Goal: Find specific page/section: Find specific page/section

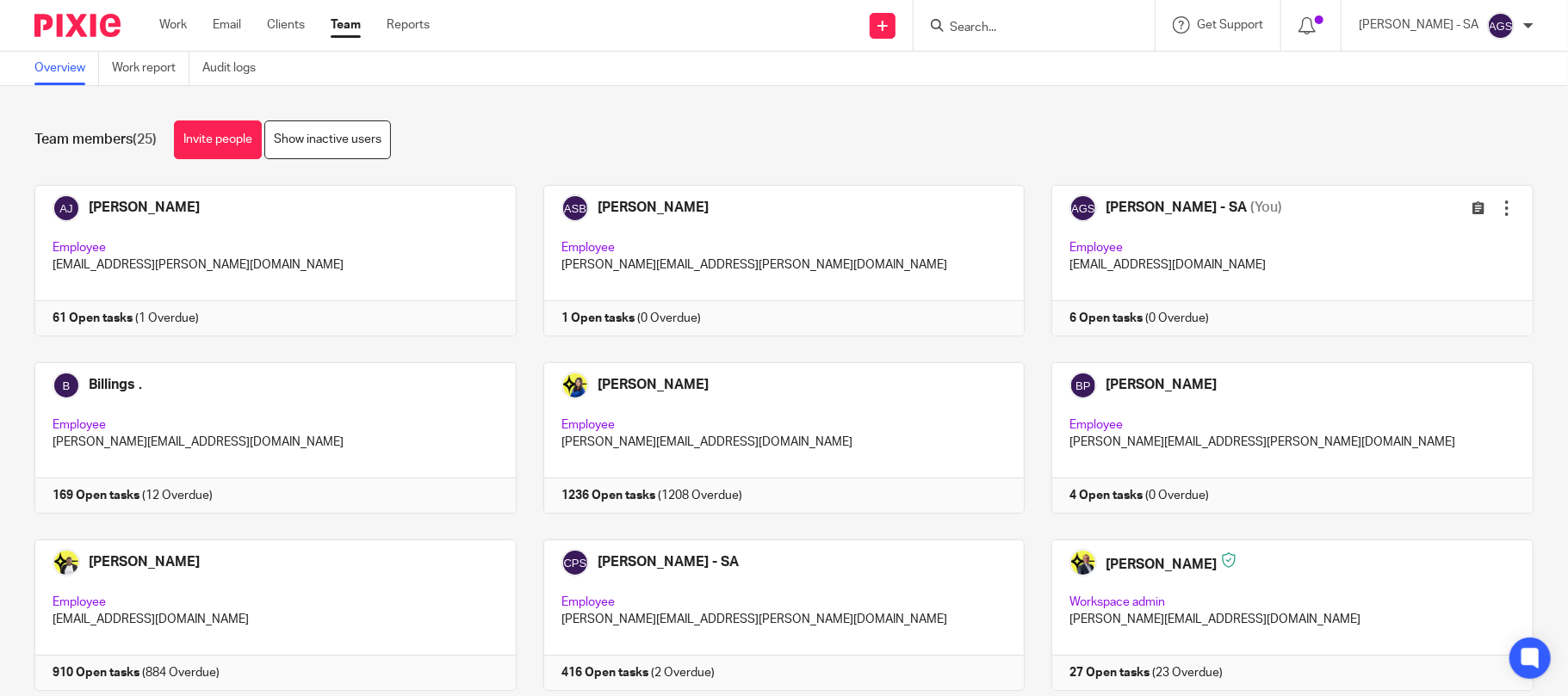
click at [978, 24] on input "Search" at bounding box center [1025, 28] width 155 height 15
type input "C78"
click button "submit" at bounding box center [0, 0] width 0 height 0
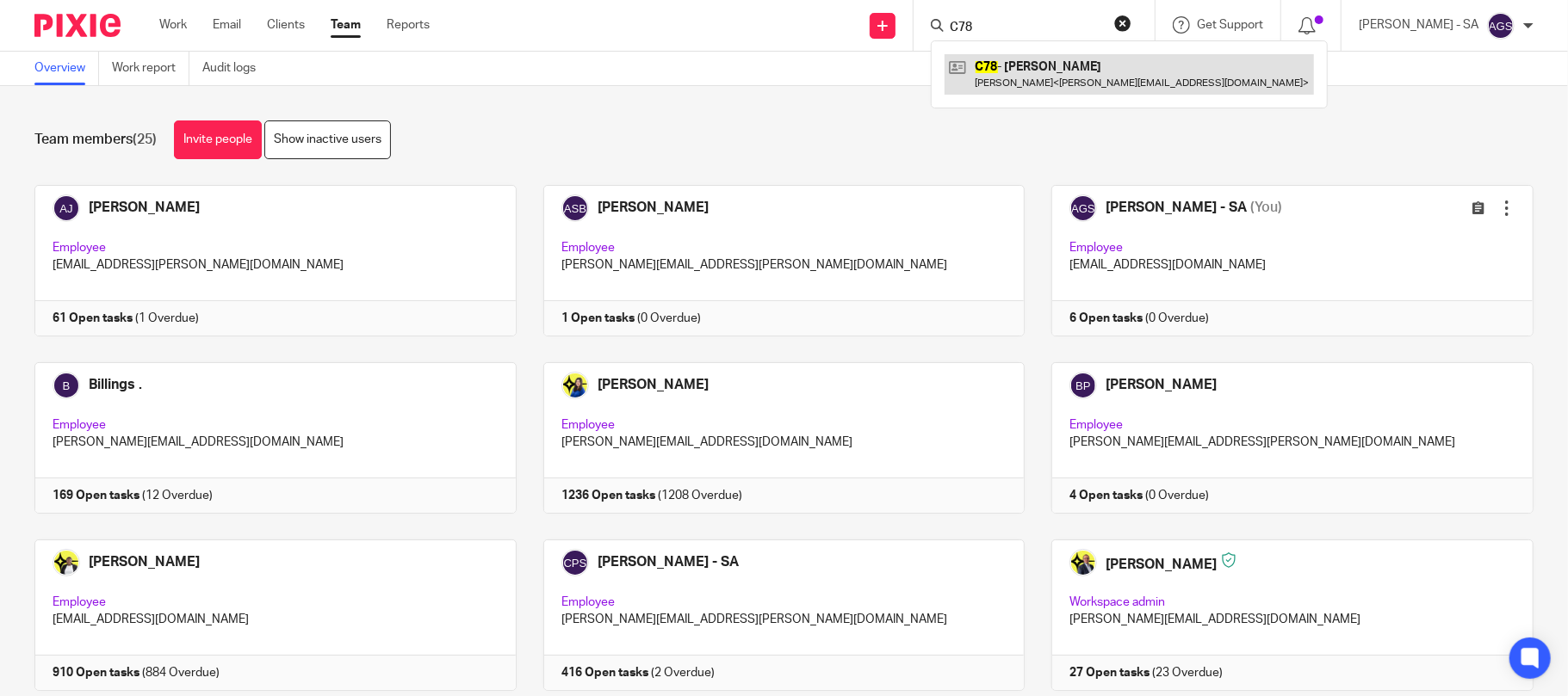
click at [1041, 80] on link at bounding box center [1130, 73] width 370 height 40
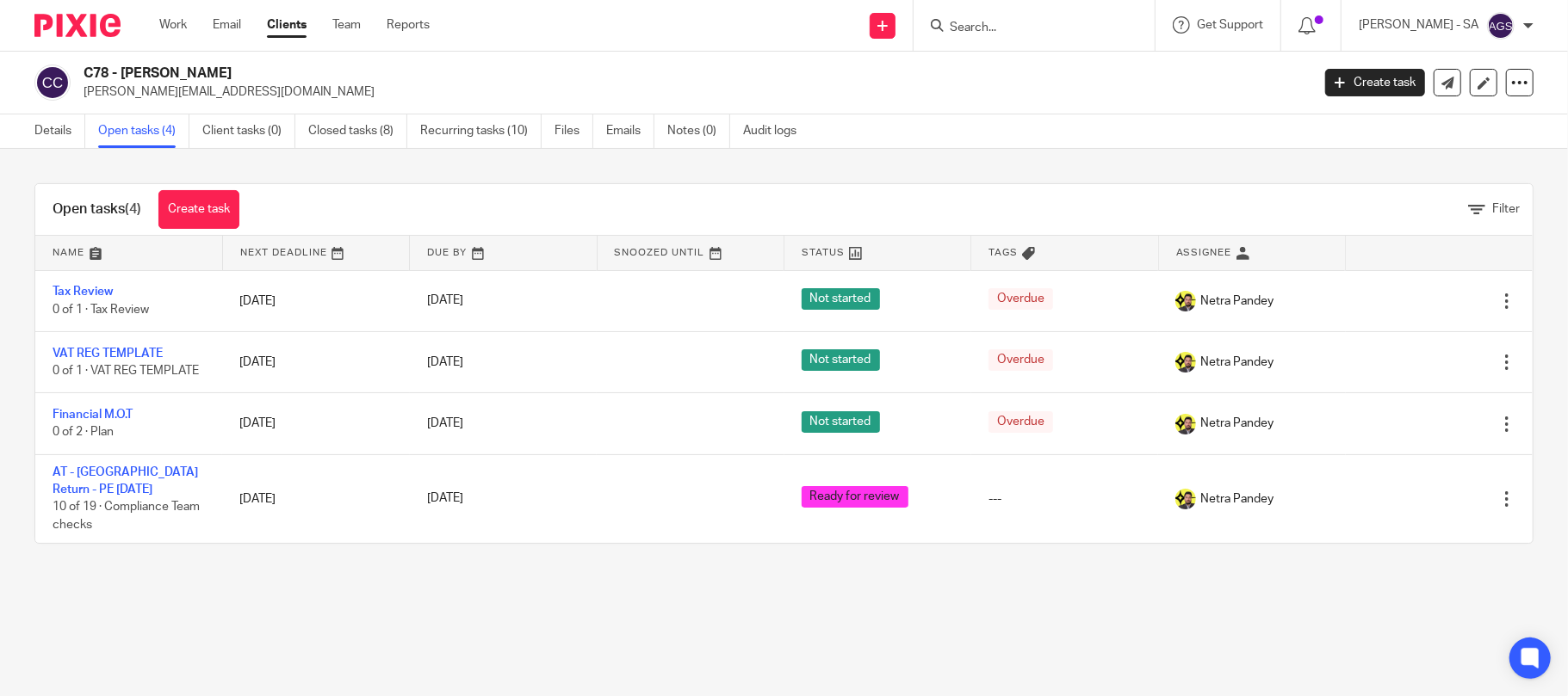
click at [1018, 32] on input "Search" at bounding box center [1025, 28] width 155 height 15
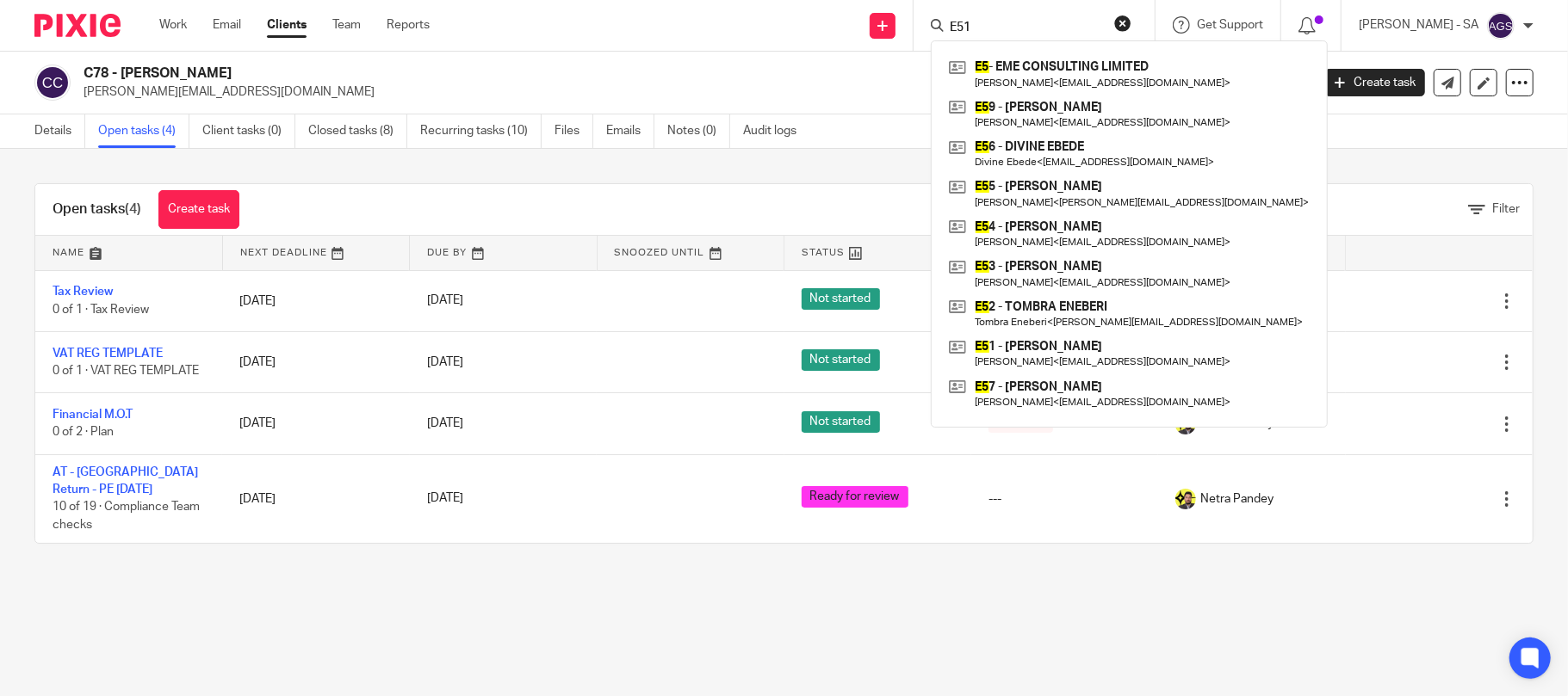
type input "E51"
click button "submit" at bounding box center [0, 0] width 0 height 0
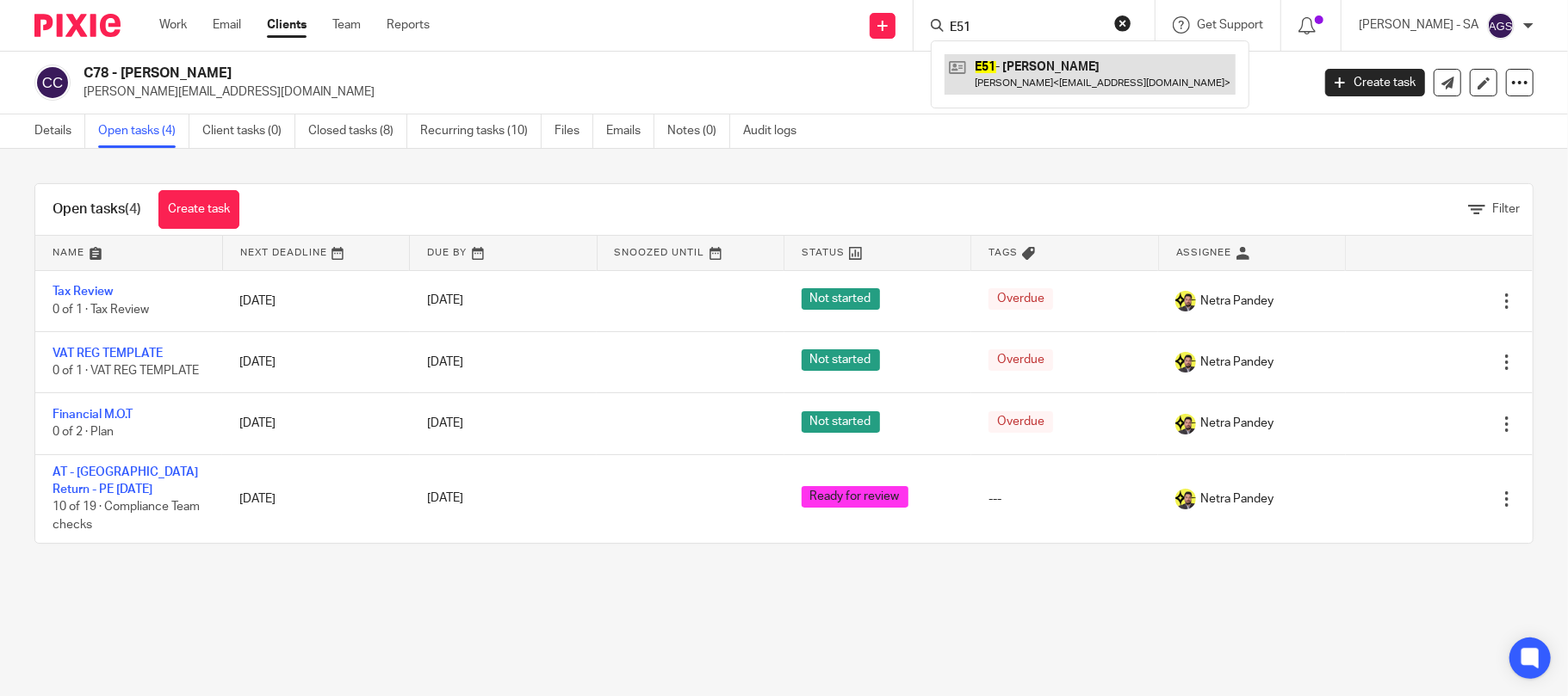
click at [1049, 86] on link at bounding box center [1090, 73] width 291 height 40
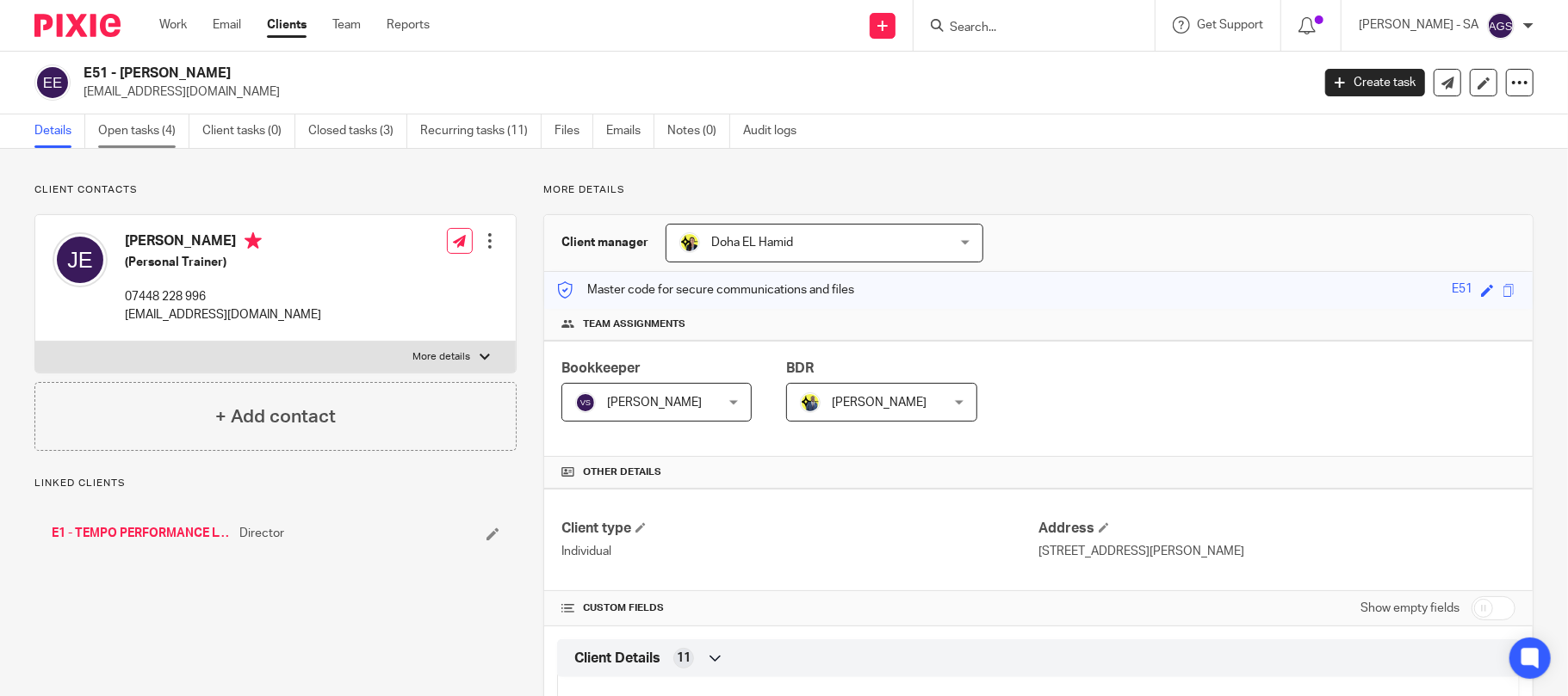
click at [165, 131] on link "Open tasks (4)" at bounding box center [143, 130] width 91 height 34
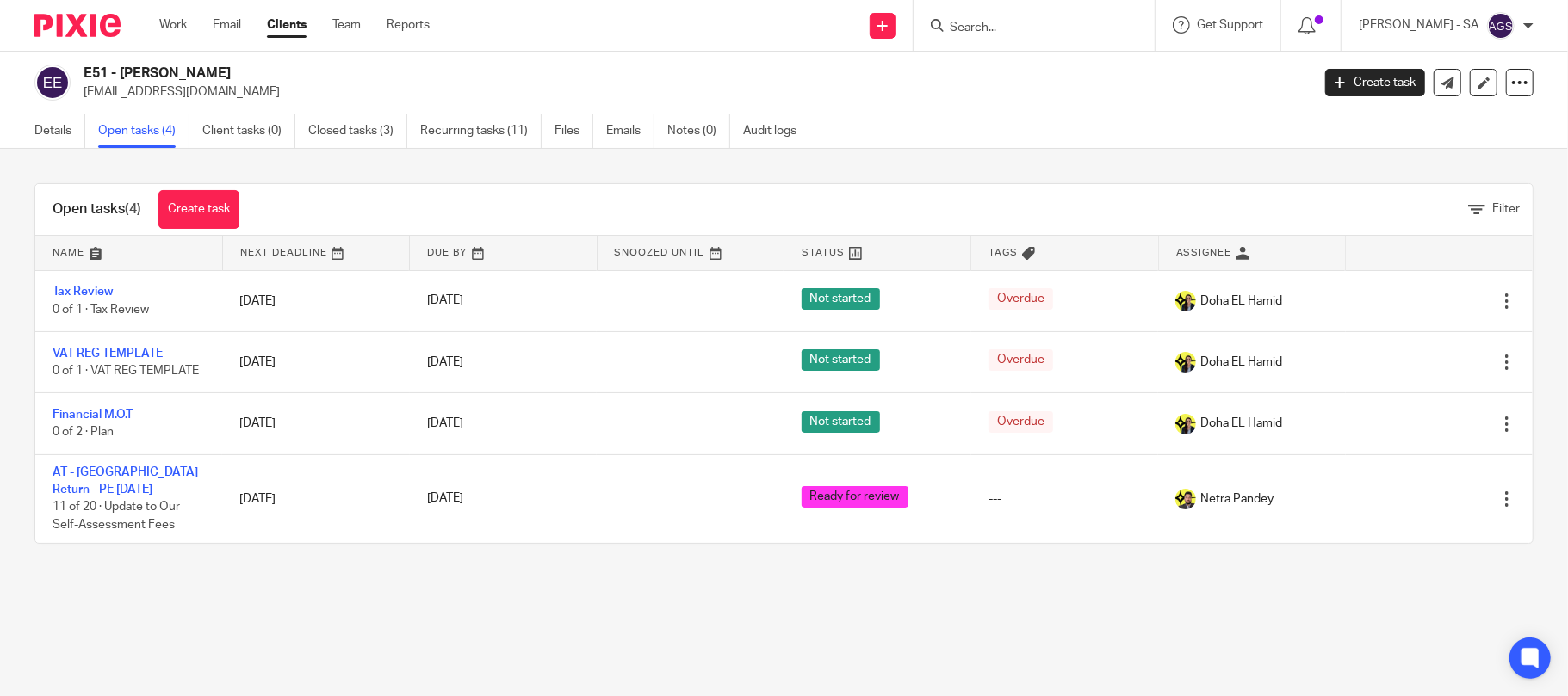
click at [1077, 26] on input "Search" at bounding box center [1025, 28] width 155 height 15
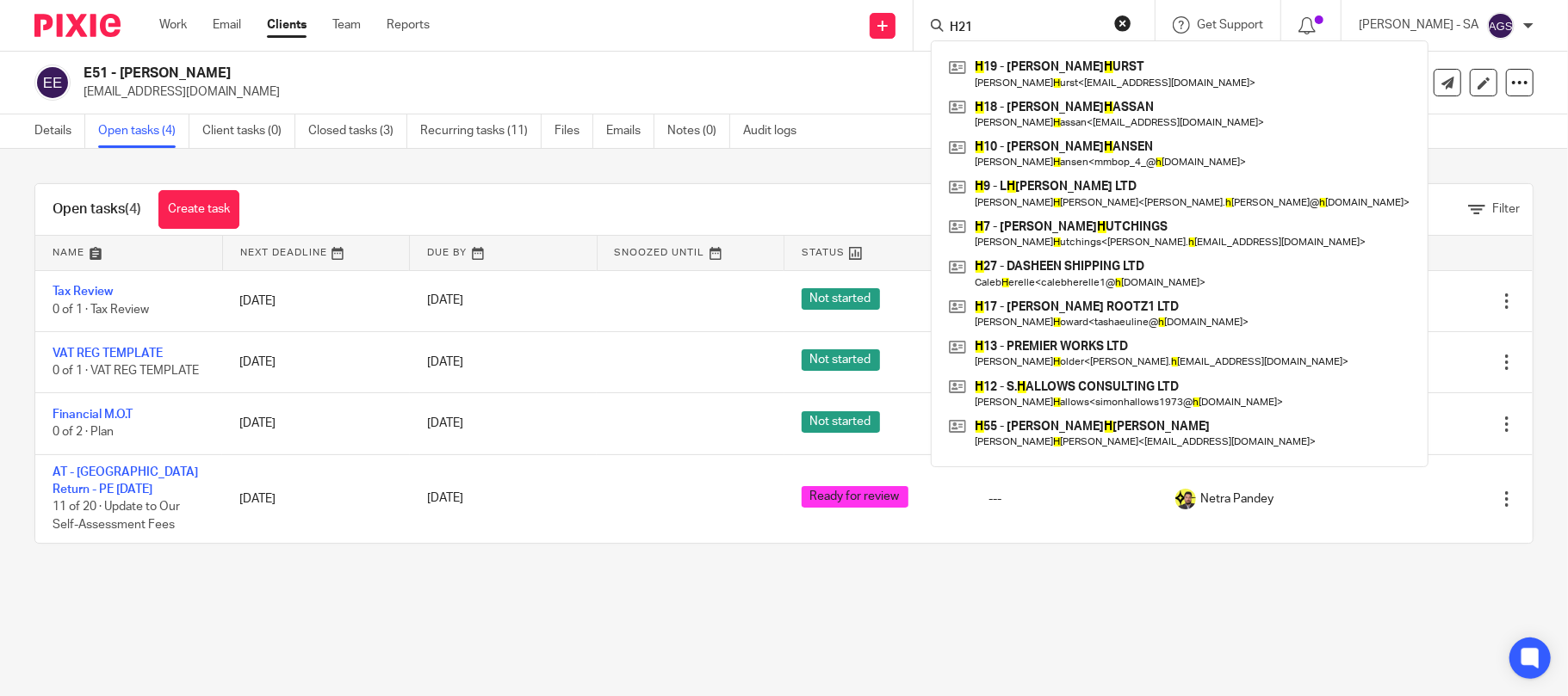
type input "H21"
click button "submit" at bounding box center [0, 0] width 0 height 0
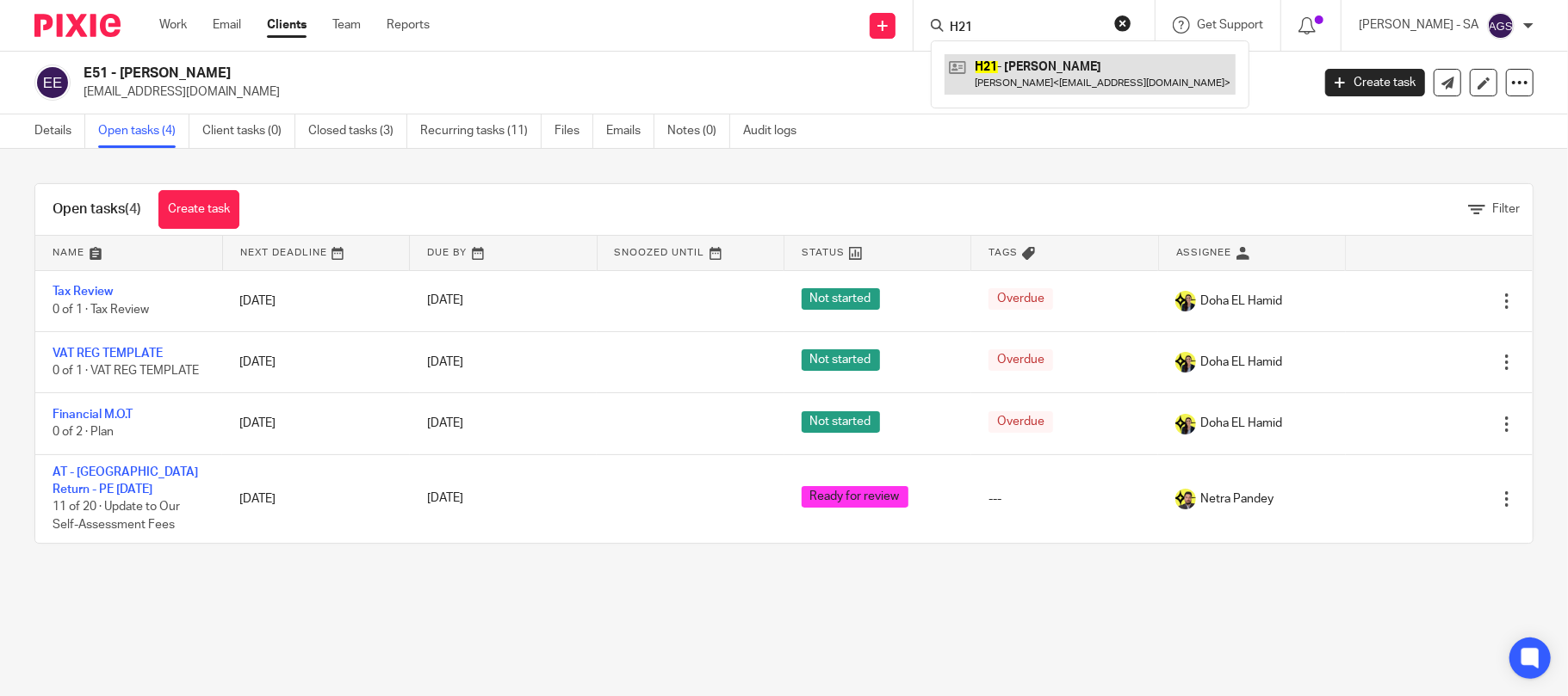
click at [1062, 70] on link at bounding box center [1090, 73] width 291 height 40
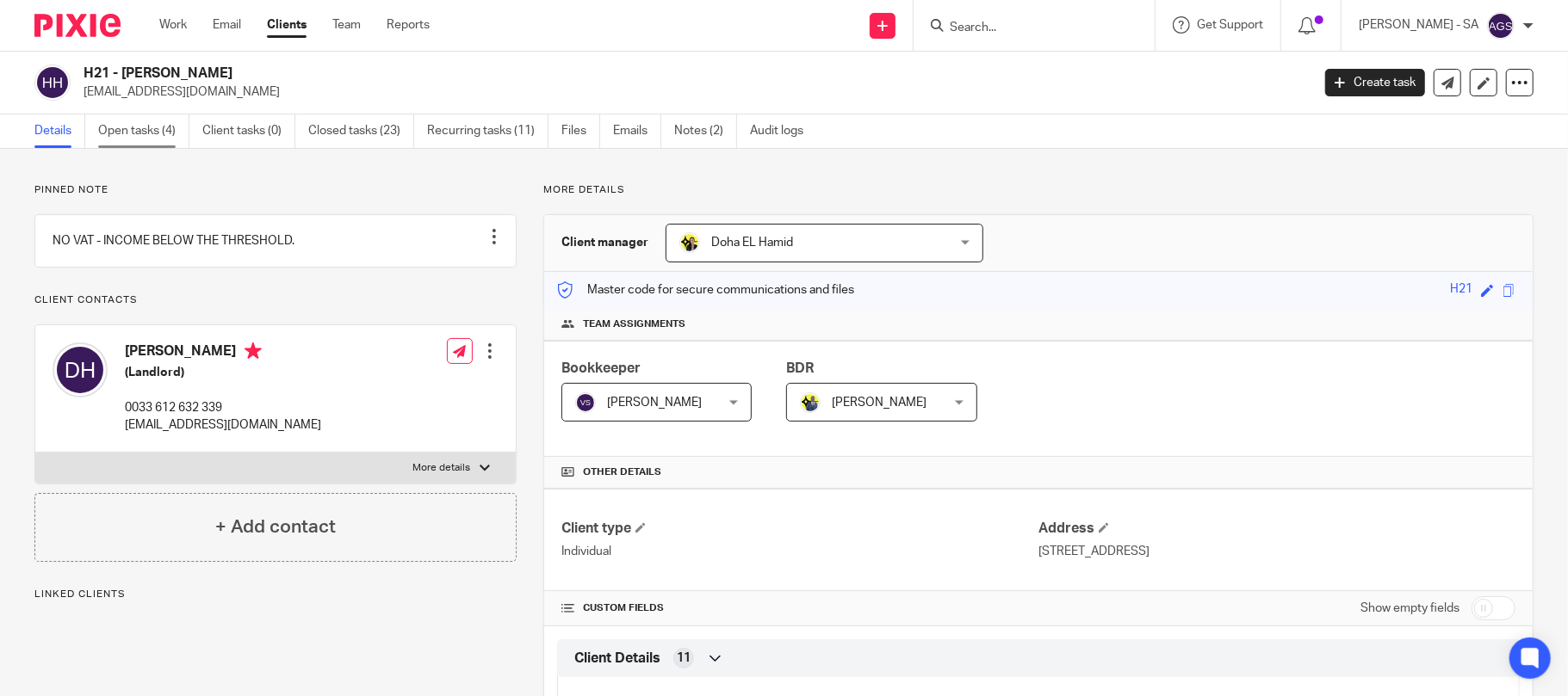
drag, startPoint x: 0, startPoint y: 0, endPoint x: 138, endPoint y: 129, distance: 188.9
click at [138, 129] on link "Open tasks (4)" at bounding box center [143, 130] width 91 height 34
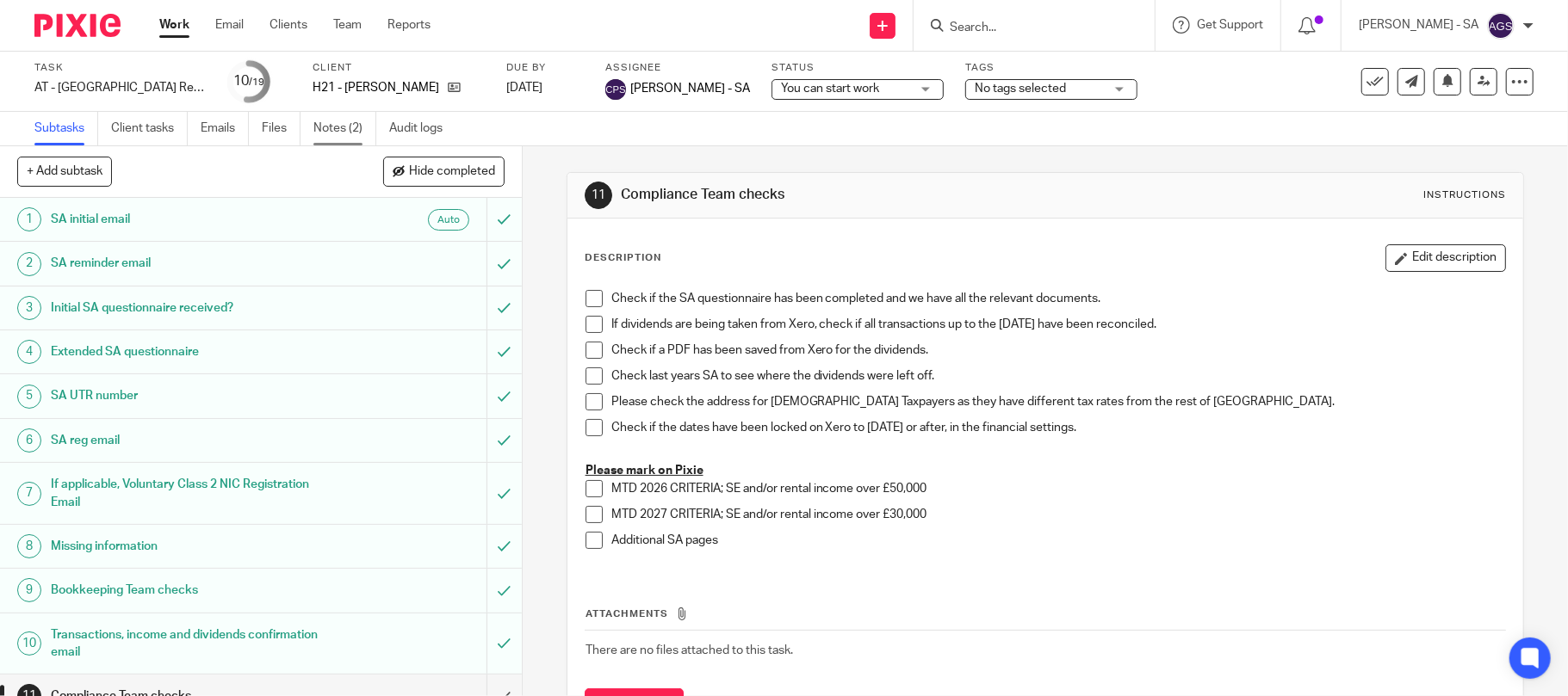
click at [327, 137] on link "Notes (2)" at bounding box center [344, 129] width 63 height 34
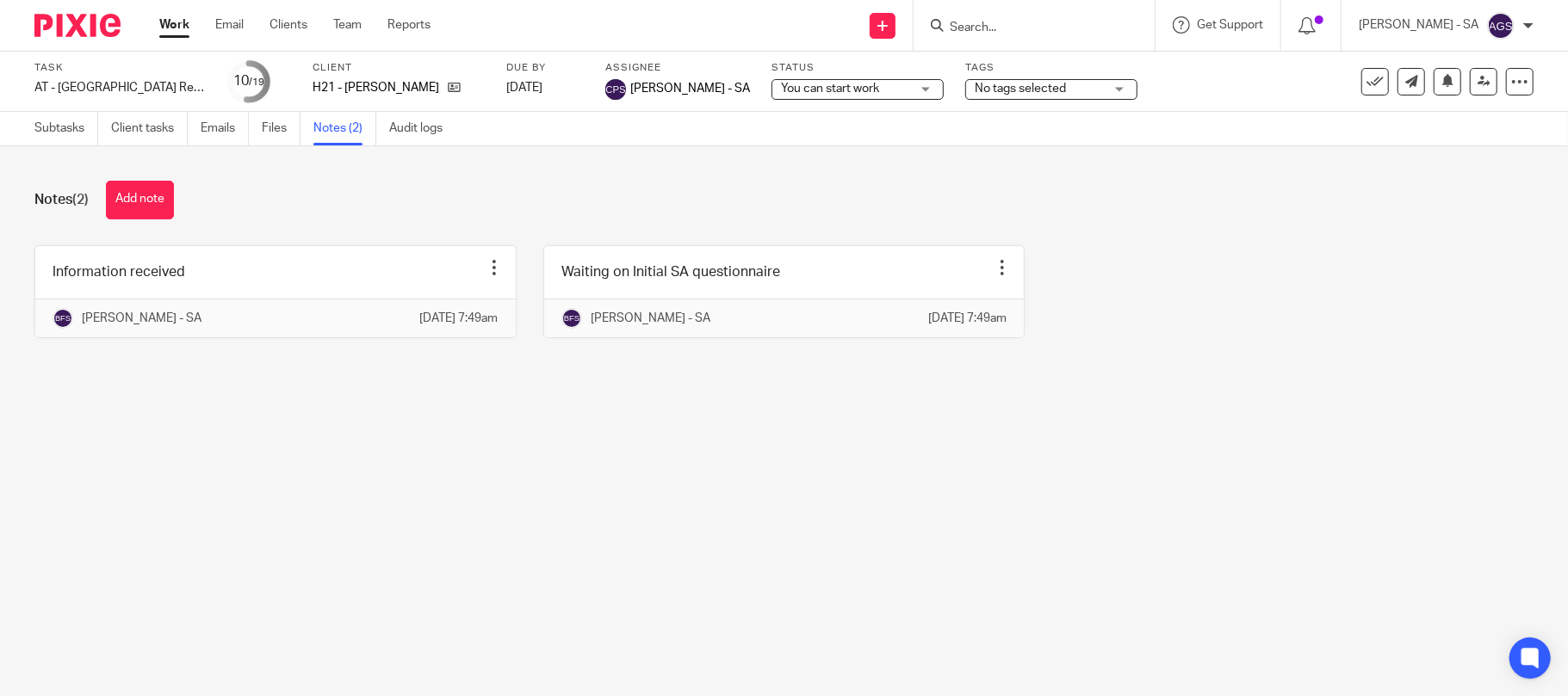
click at [398, 442] on main "Task AT - [GEOGRAPHIC_DATA] Return - PE [DATE] Save AT - [GEOGRAPHIC_DATA] Retu…" at bounding box center [784, 348] width 1568 height 696
click at [395, 427] on main "Task AT - [GEOGRAPHIC_DATA] Return - PE [DATE] Save AT - [GEOGRAPHIC_DATA] Retu…" at bounding box center [784, 348] width 1568 height 696
drag, startPoint x: 177, startPoint y: 406, endPoint x: 578, endPoint y: 49, distance: 536.9
click at [180, 398] on div "Notes (2) Add note Information received Edit note Delete note Bhumi Fulbaje - […" at bounding box center [784, 272] width 1568 height 252
